Goal: Find specific page/section: Find specific page/section

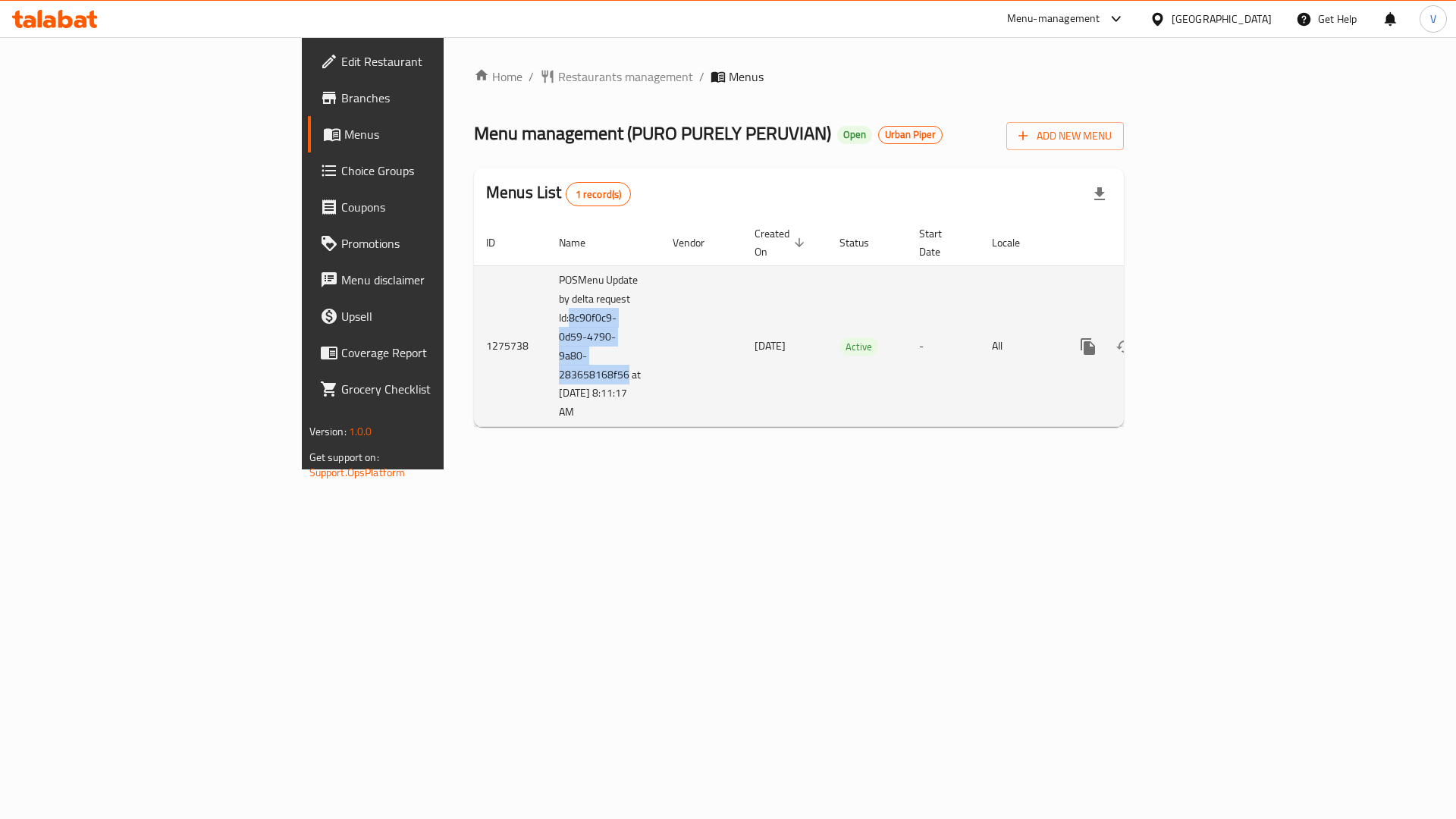
drag, startPoint x: 369, startPoint y: 301, endPoint x: 423, endPoint y: 351, distance: 73.6
click at [547, 351] on td "POSMenu Update by delta request Id:8c90f0c9-0d59-4790-9a80-283658168f56 at [DAT…" at bounding box center [604, 346] width 114 height 161
copy td "8c90f0c9-0d59-4790-9a80-283658168f56"
click at [1204, 340] on icon "enhanced table" at bounding box center [1197, 347] width 14 height 14
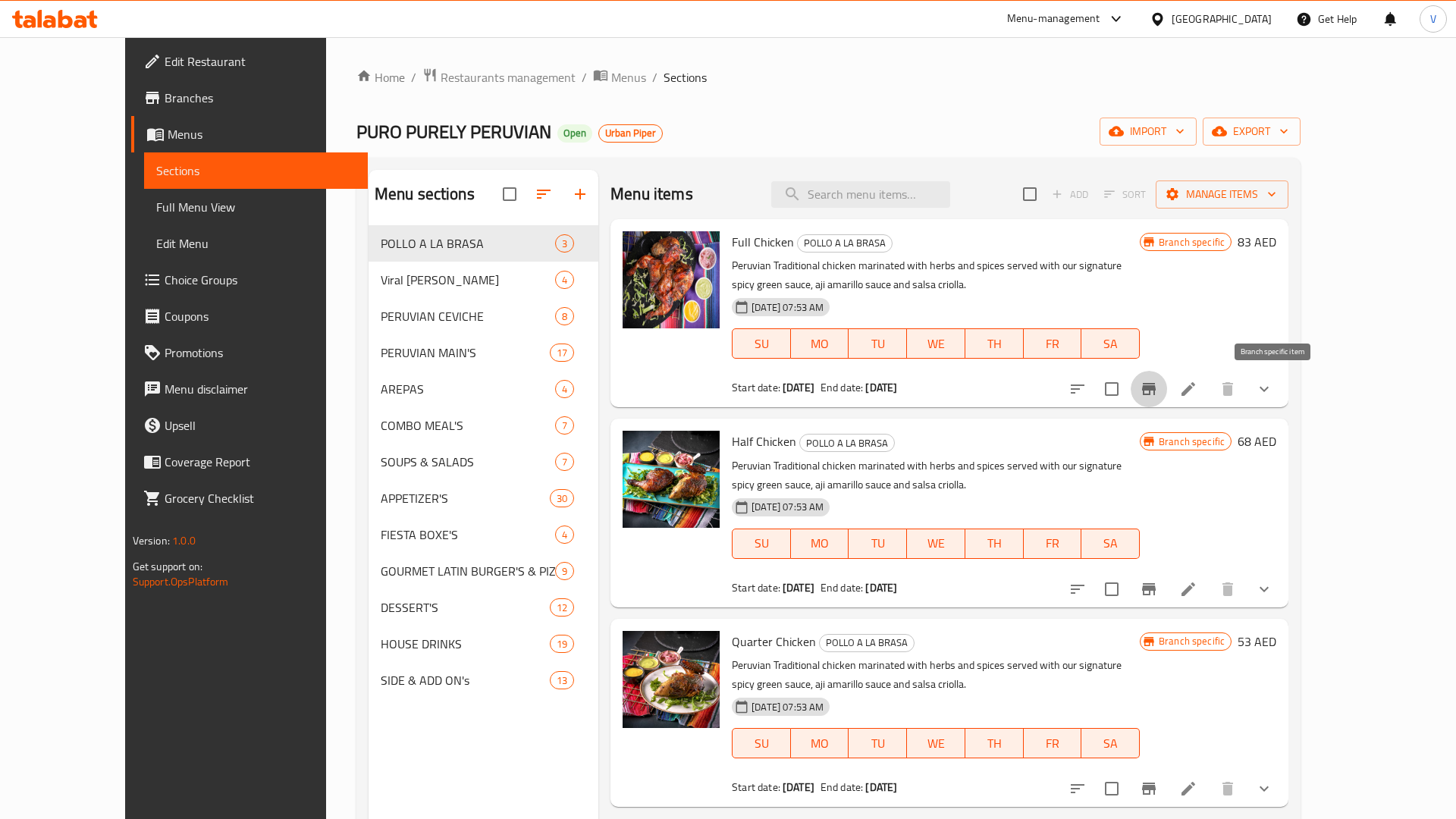
click at [1158, 386] on icon "Branch-specific-item" at bounding box center [1149, 389] width 19 height 19
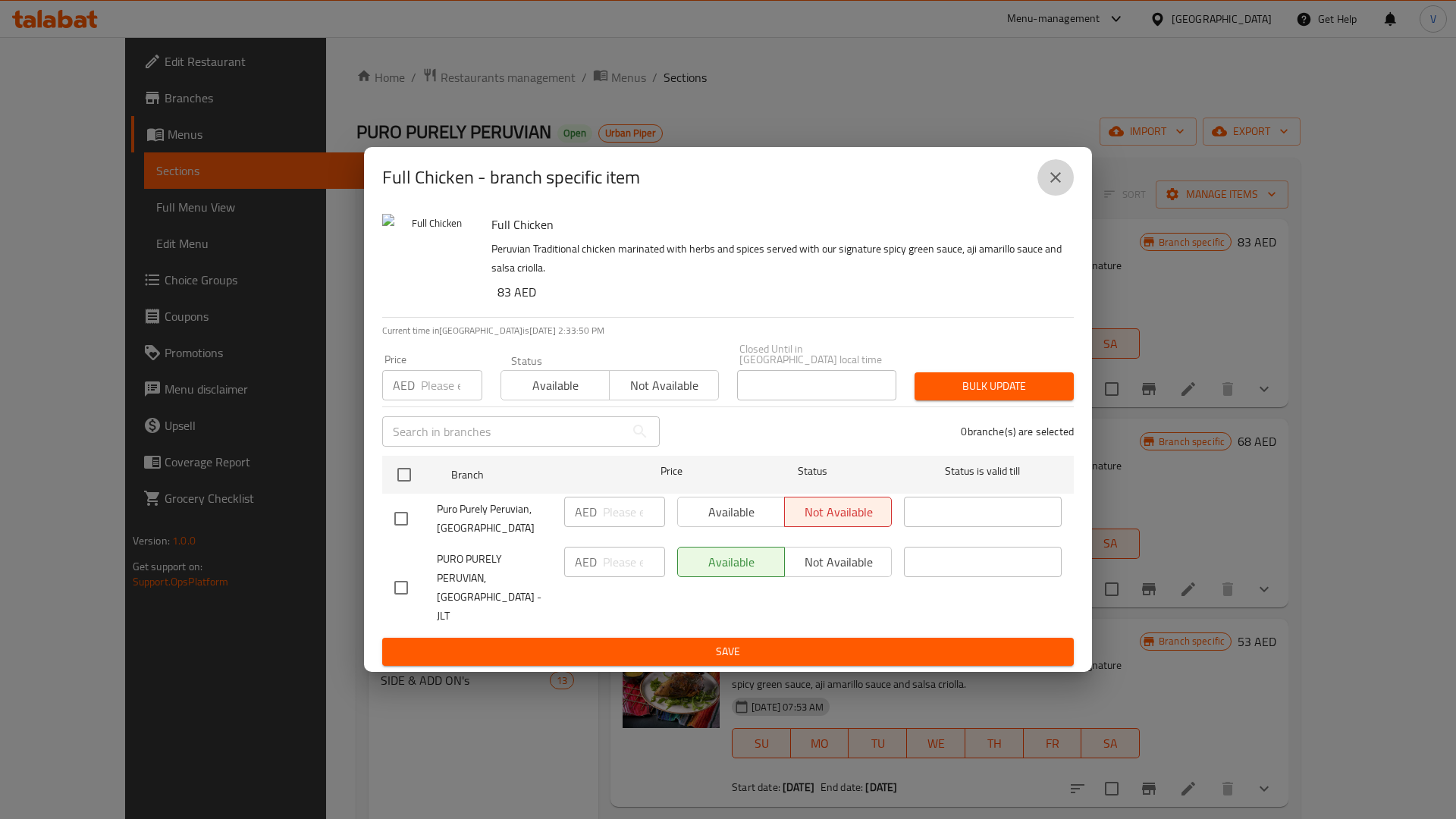
click at [1050, 186] on icon "close" at bounding box center [1056, 177] width 19 height 19
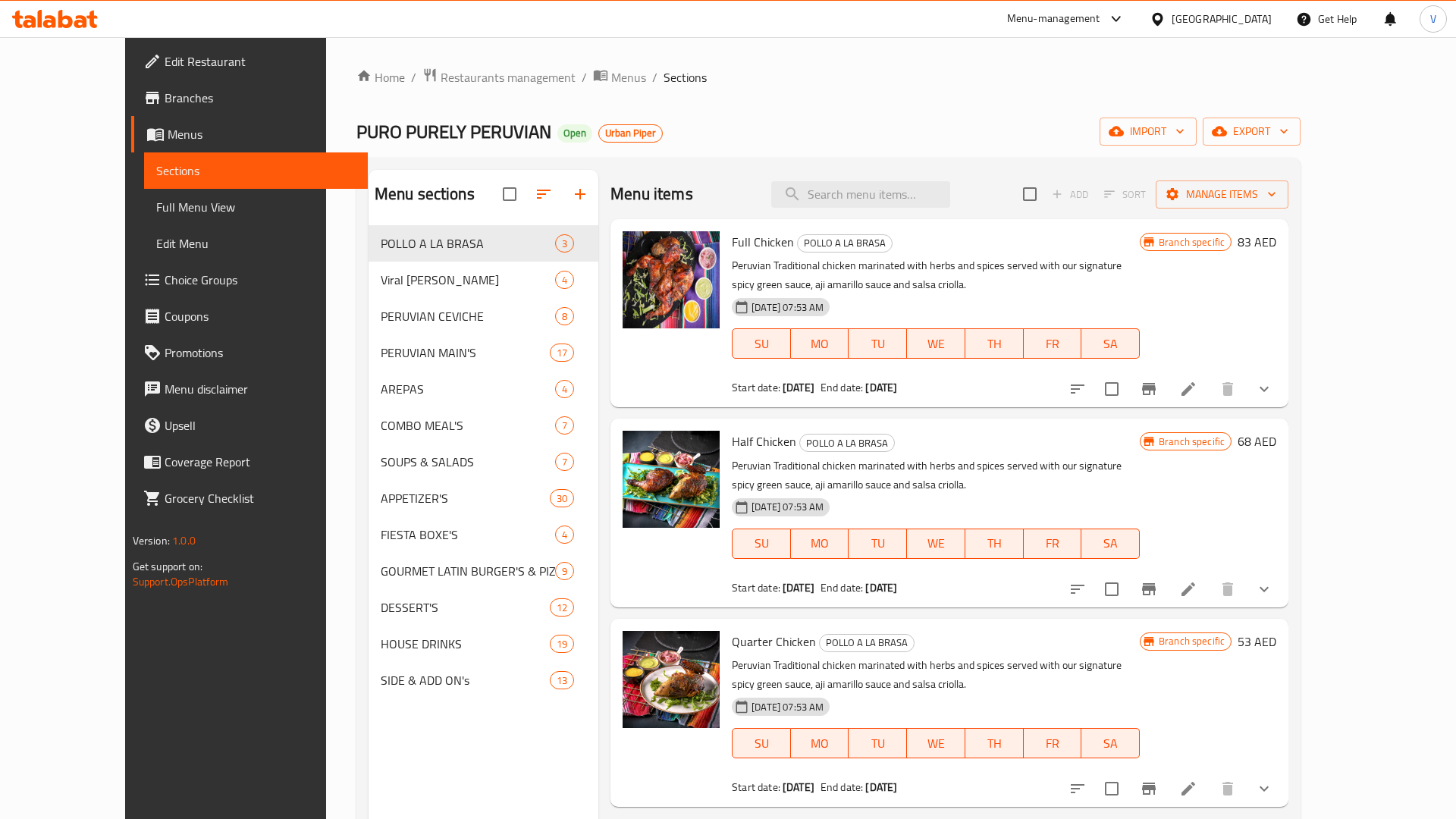
click at [167, 134] on span "Menus" at bounding box center [261, 134] width 189 height 19
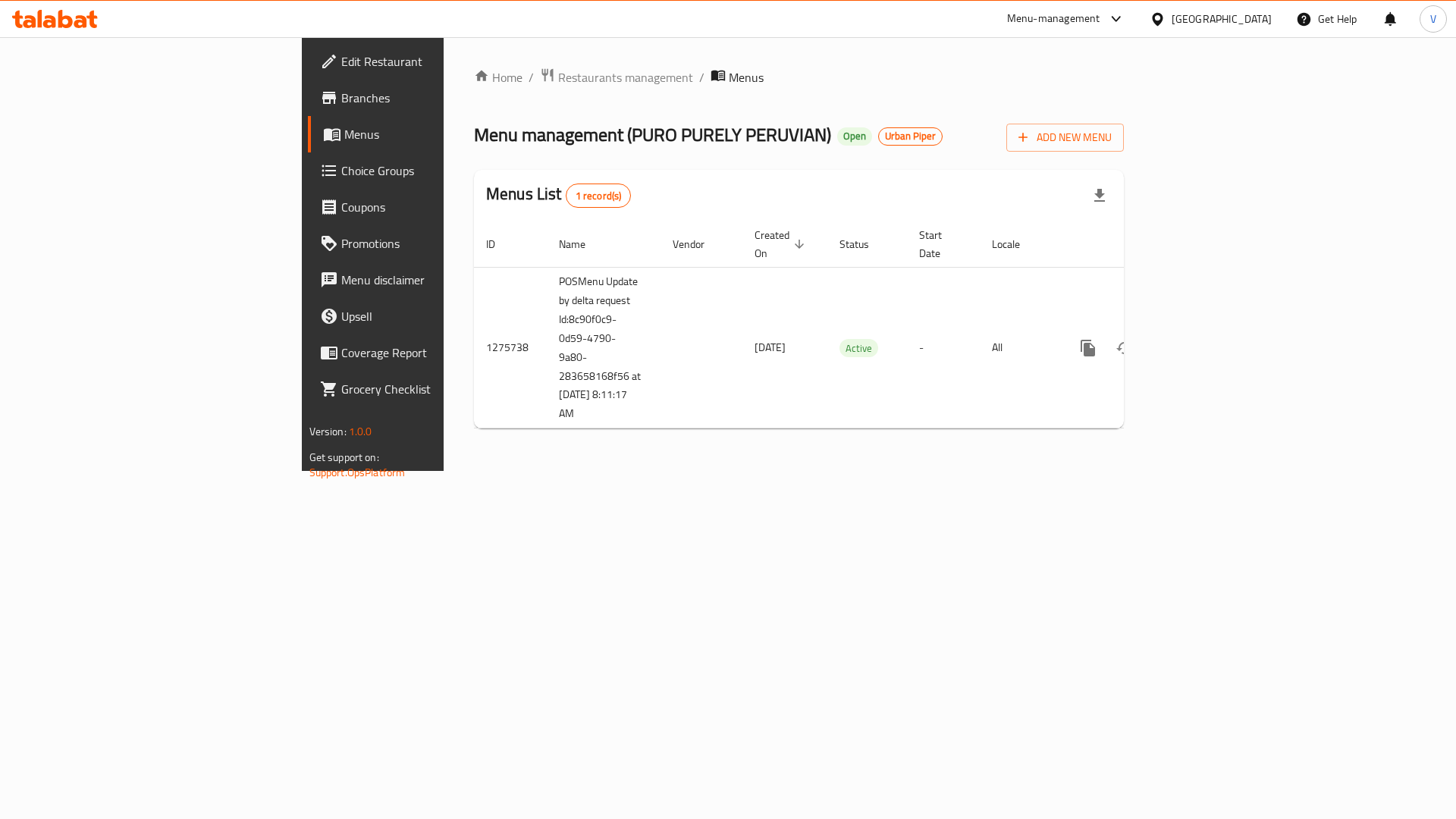
click at [342, 100] on span "Branches" at bounding box center [437, 98] width 192 height 19
